Goal: Task Accomplishment & Management: Manage account settings

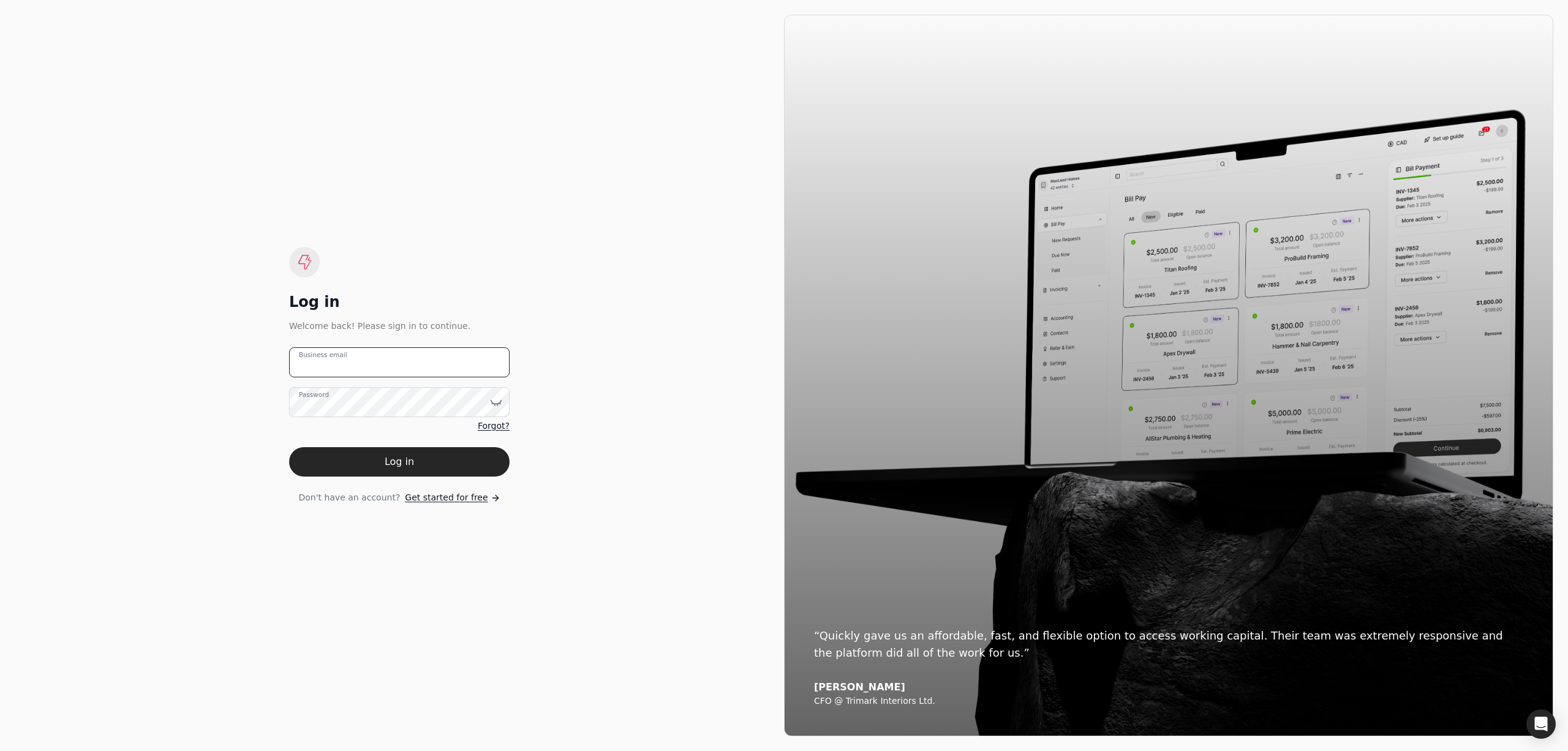
type email "[PERSON_NAME][EMAIL_ADDRESS][DOMAIN_NAME]"
click at [365, 456] on button "Log in" at bounding box center [399, 462] width 221 height 29
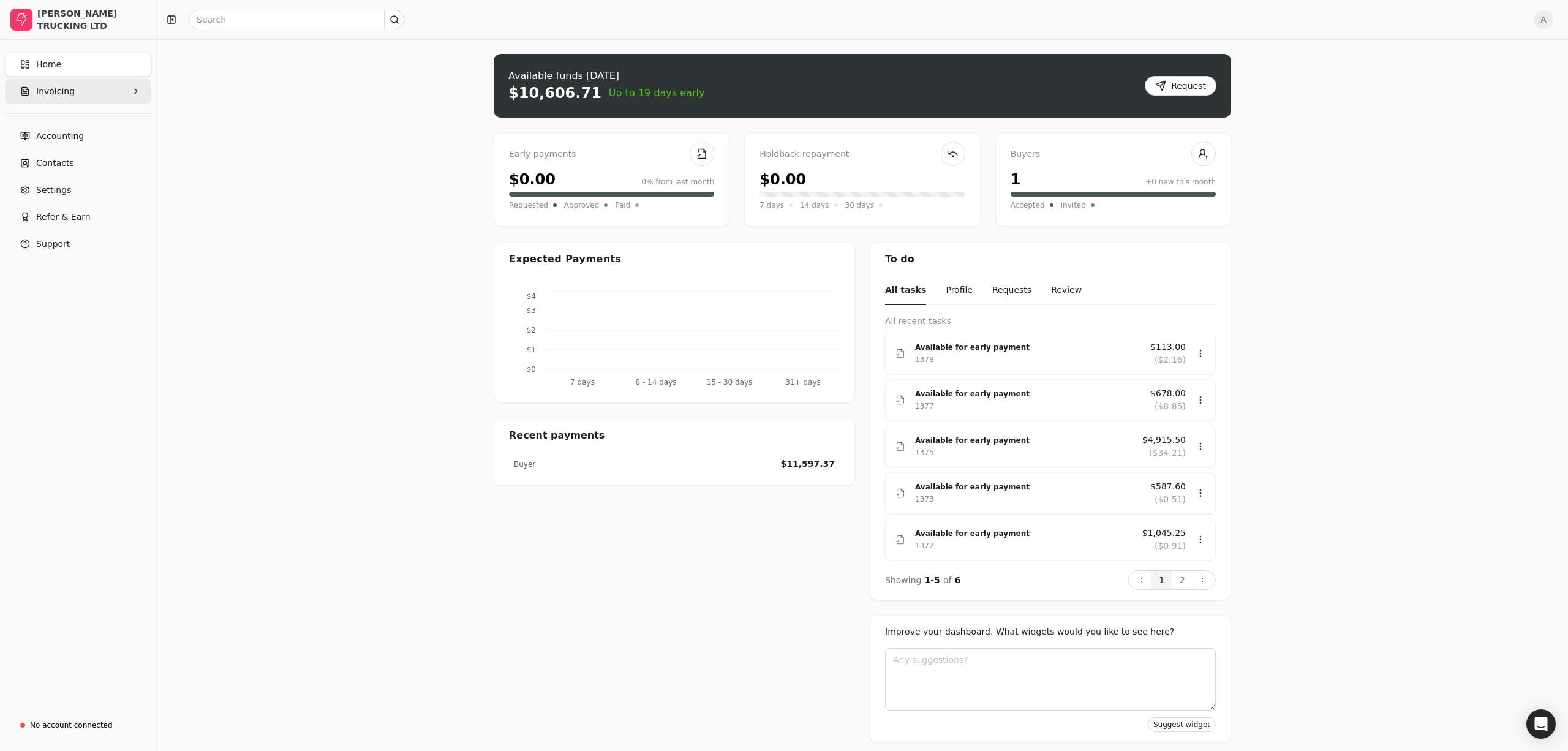
click at [70, 93] on span "Invoicing" at bounding box center [55, 92] width 38 height 13
click at [77, 120] on span "All Invoices" at bounding box center [61, 121] width 49 height 13
